Goal: Task Accomplishment & Management: Use online tool/utility

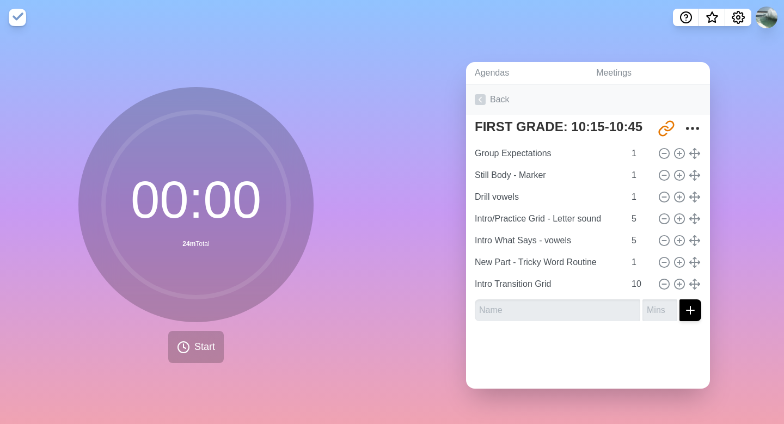
click at [485, 102] on icon at bounding box center [480, 99] width 11 height 11
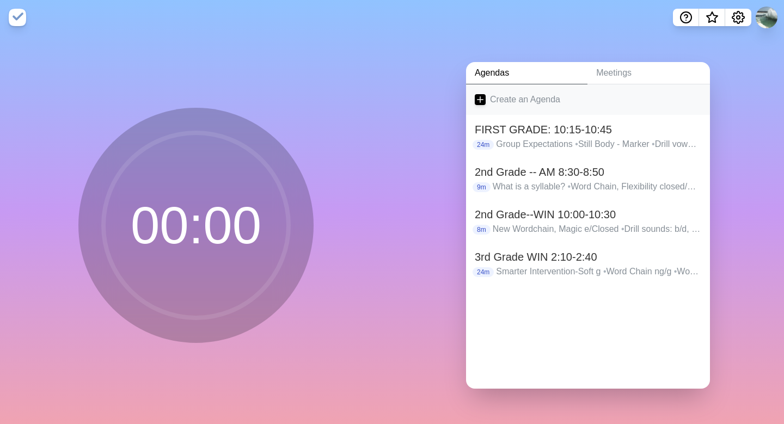
click at [483, 97] on icon at bounding box center [480, 99] width 11 height 11
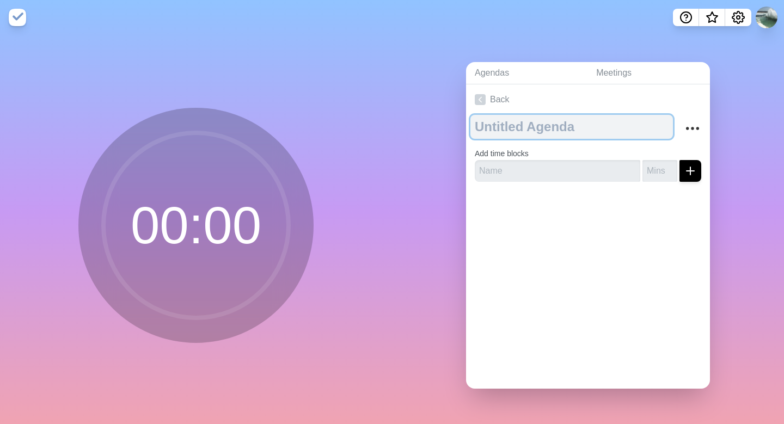
click at [494, 127] on textarea at bounding box center [571, 127] width 203 height 24
type textarea "d"
type textarea "DAY ONE ACTIVITIES"
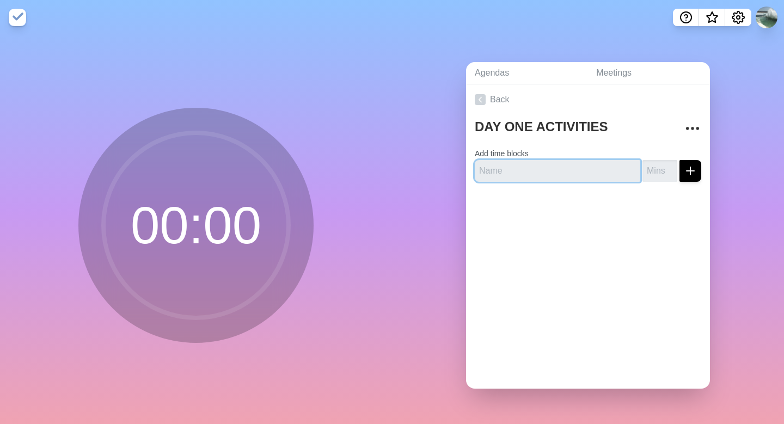
click at [480, 170] on input "text" at bounding box center [558, 171] width 166 height 22
click at [484, 170] on input "text" at bounding box center [558, 171] width 166 height 22
type input "Draw a cover for your notebook"
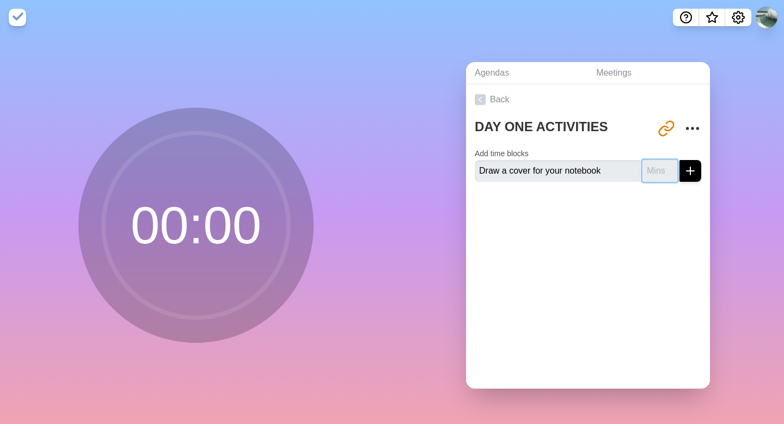
click at [658, 171] on input "number" at bounding box center [659, 171] width 35 height 22
type input "8"
click at [694, 174] on icon "submit" at bounding box center [690, 170] width 13 height 13
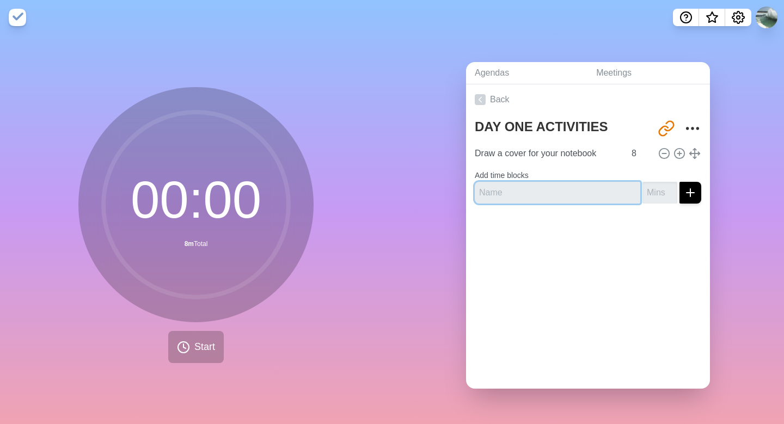
type input "g"
type input "Group Expectations"
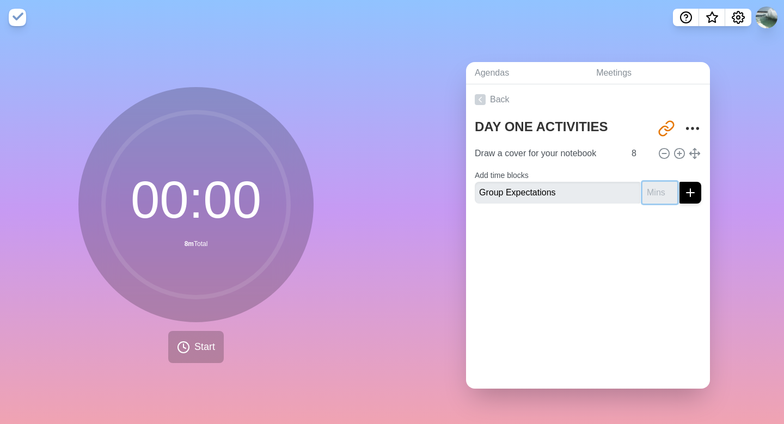
click at [645, 193] on input "number" at bounding box center [659, 193] width 35 height 22
type input "8"
click at [689, 189] on icon "submit" at bounding box center [690, 192] width 13 height 13
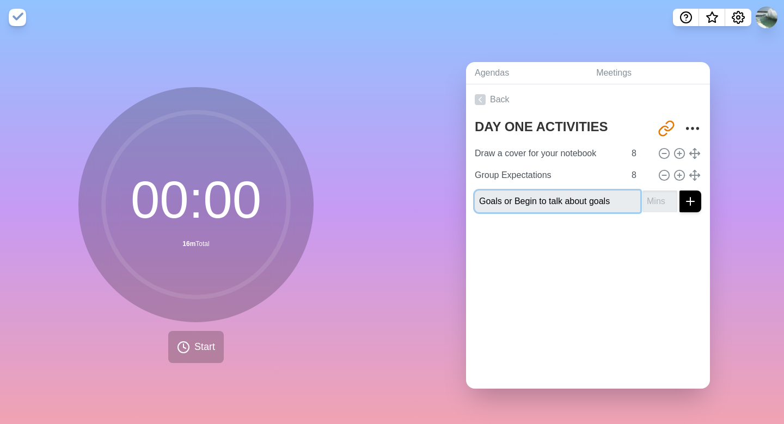
type input "Goals or Begin to talk about goals"
click at [646, 200] on input "number" at bounding box center [659, 202] width 35 height 22
type input "11"
click at [602, 246] on div at bounding box center [588, 243] width 244 height 44
click at [693, 207] on icon "submit" at bounding box center [690, 201] width 13 height 13
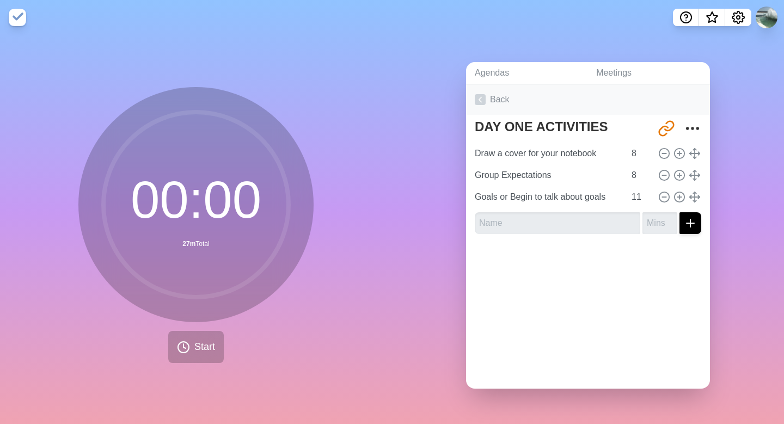
click at [480, 100] on polyline at bounding box center [480, 99] width 3 height 5
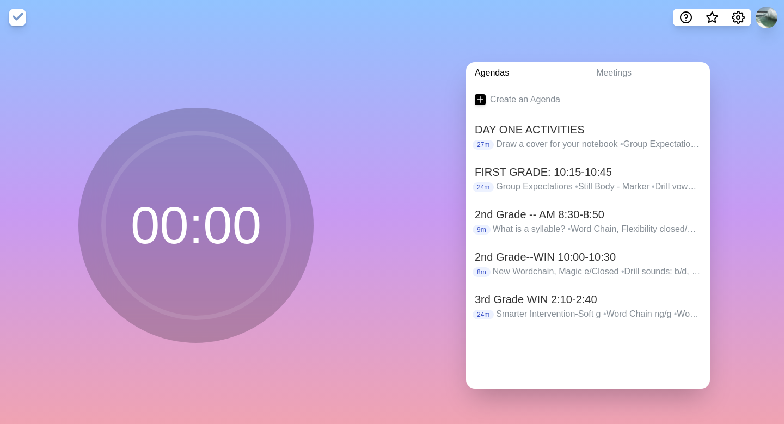
click at [433, 33] on nav at bounding box center [392, 17] width 784 height 35
